Goal: Task Accomplishment & Management: Manage account settings

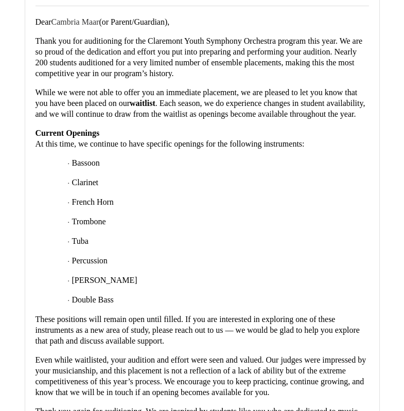
scroll to position [2778, 0]
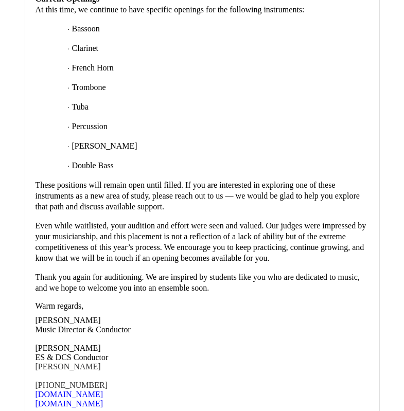
scroll to position [3292, 0]
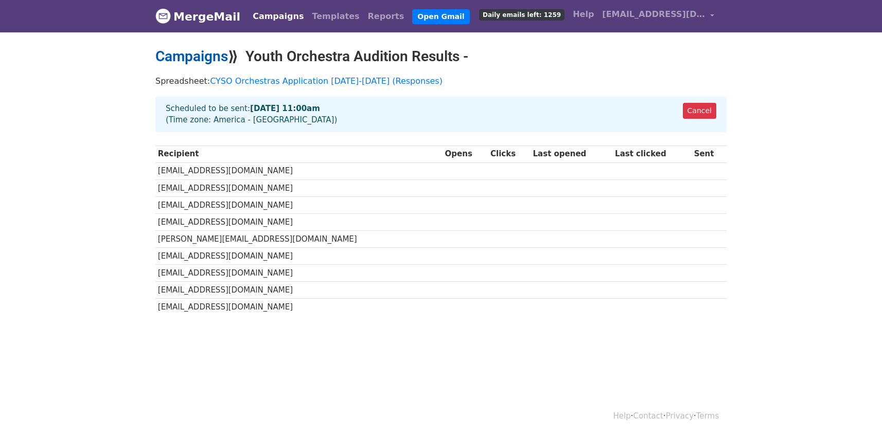
click at [206, 58] on link "Campaigns" at bounding box center [191, 56] width 73 height 17
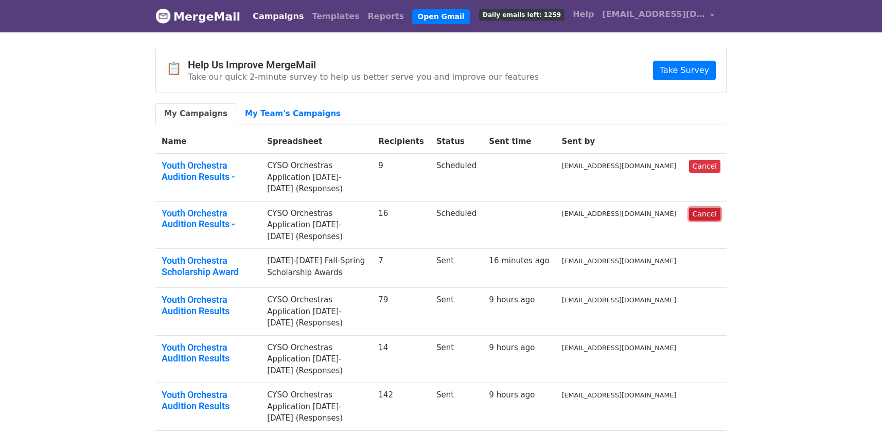
click at [704, 208] on link "Cancel" at bounding box center [704, 214] width 31 height 13
